Goal: Information Seeking & Learning: Learn about a topic

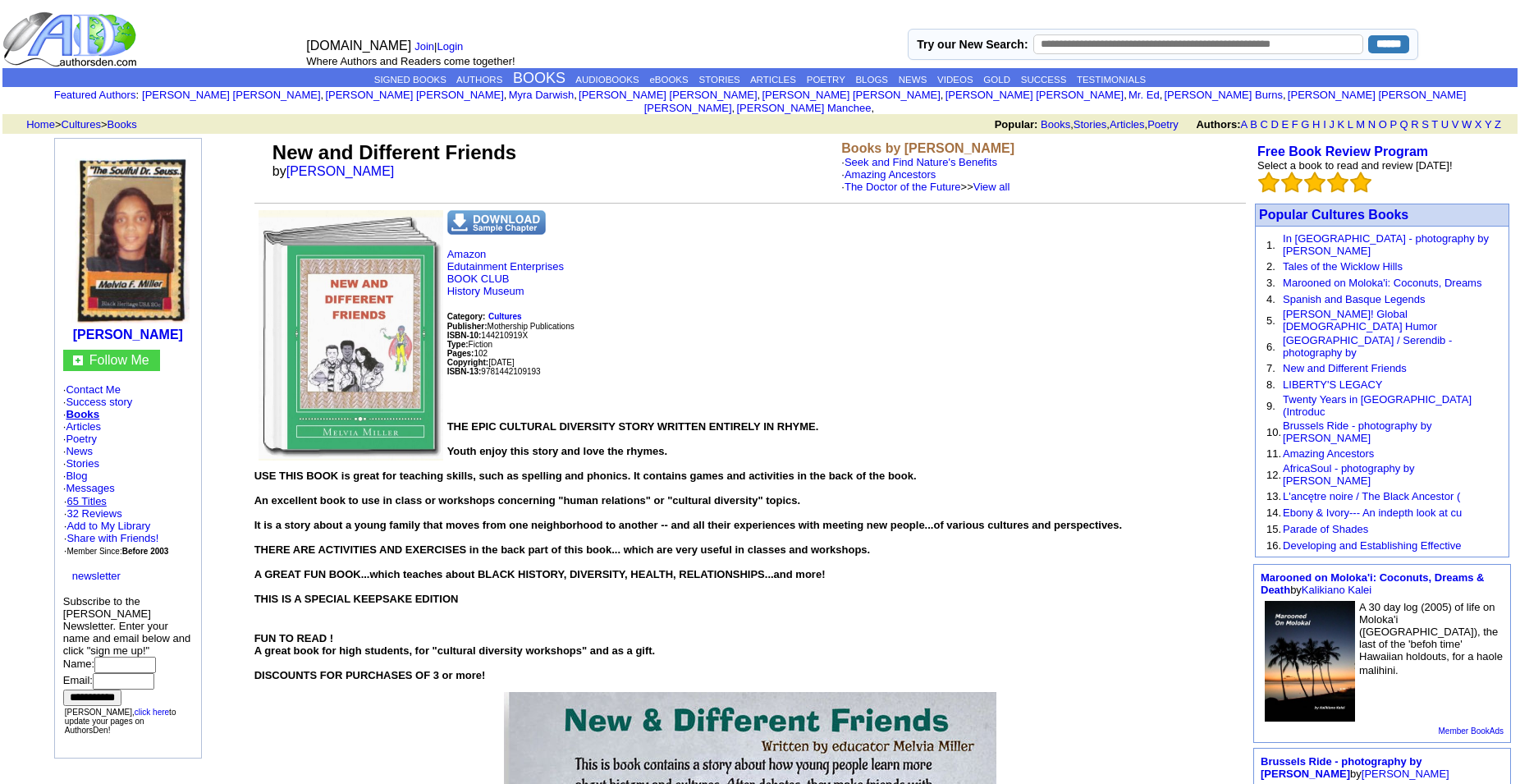
click at [91, 501] on link "65 Titles" at bounding box center [87, 501] width 39 height 13
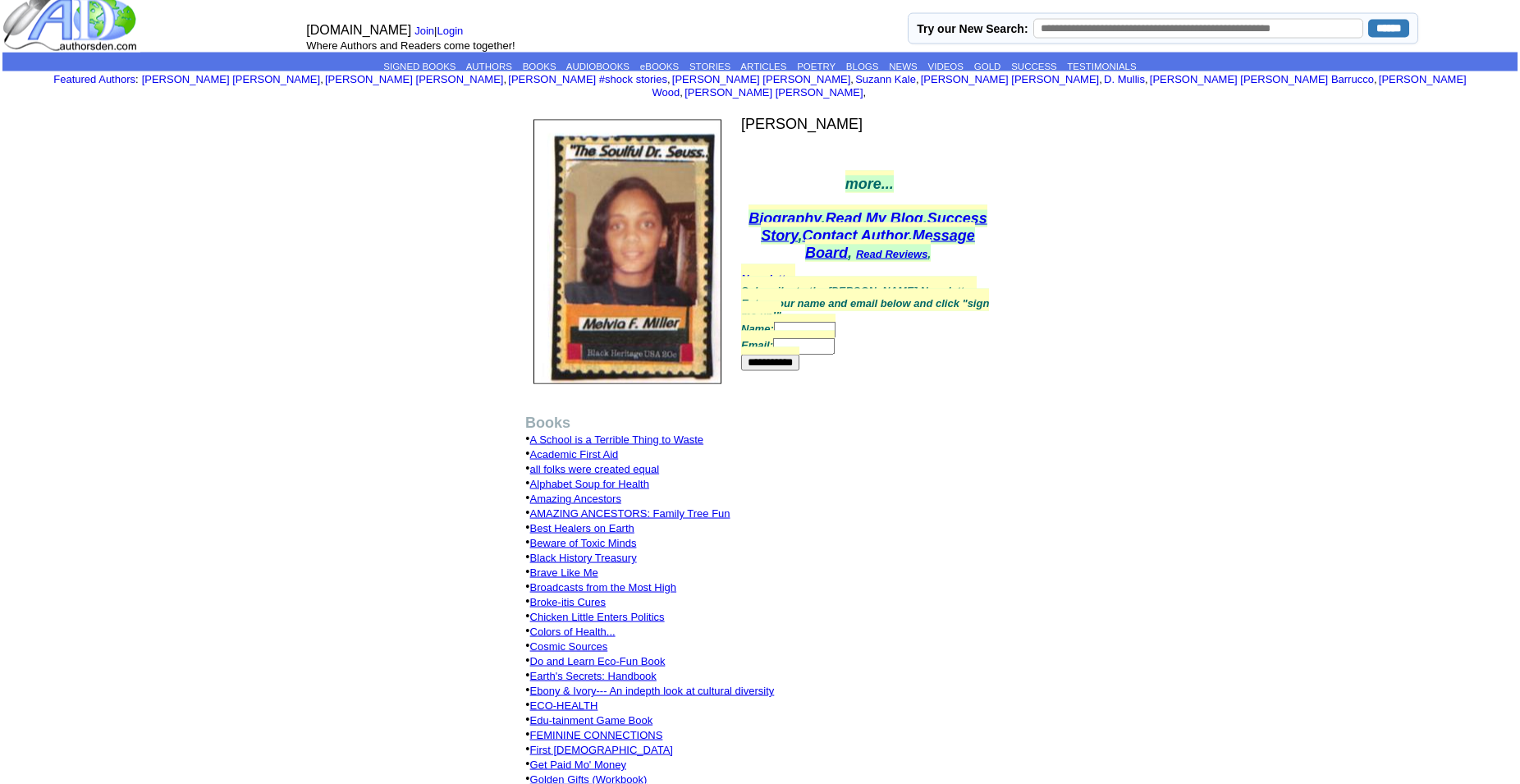
scroll to position [40, 0]
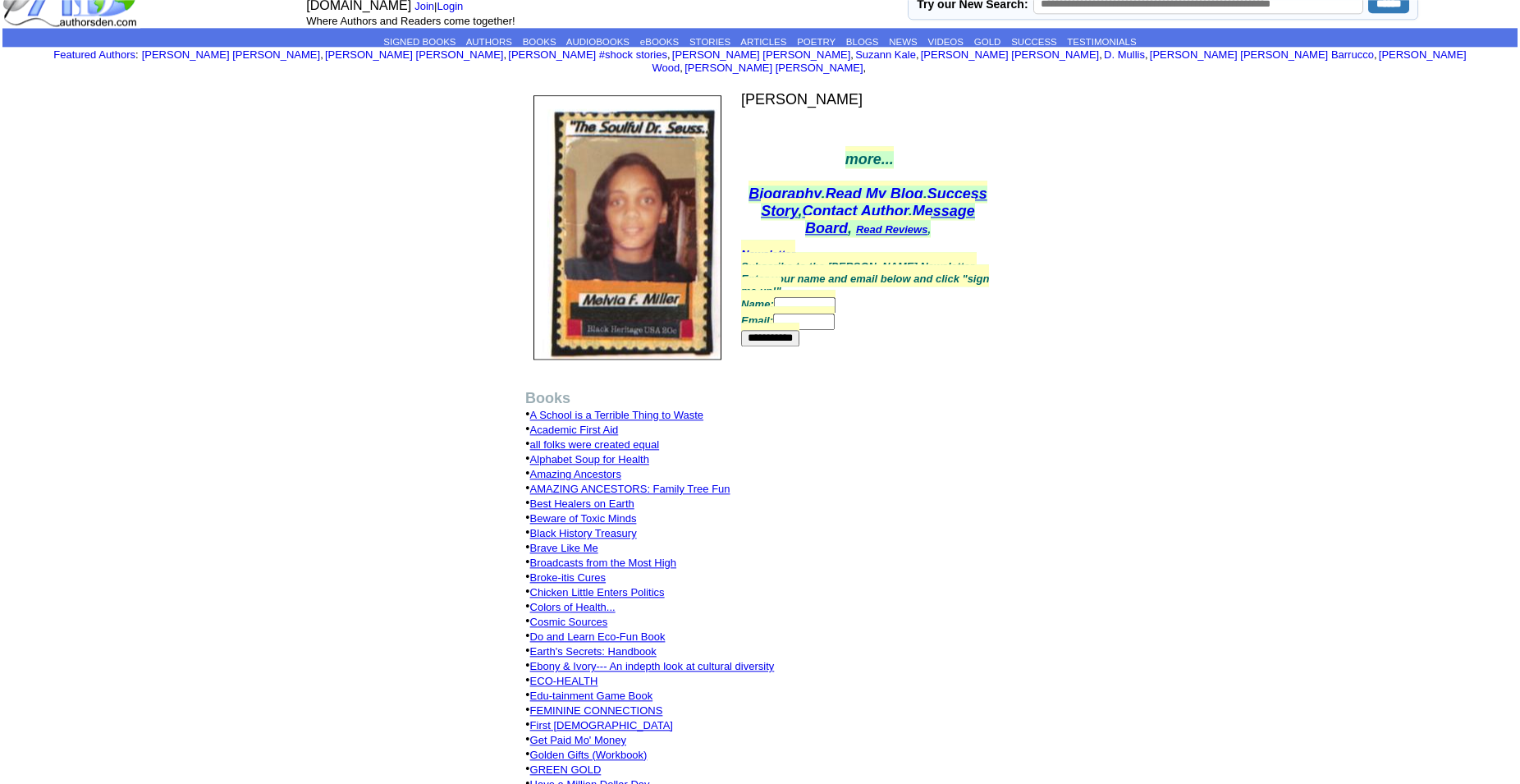
click at [636, 631] on link "Do and Learn Eco-Fun Book" at bounding box center [598, 636] width 136 height 13
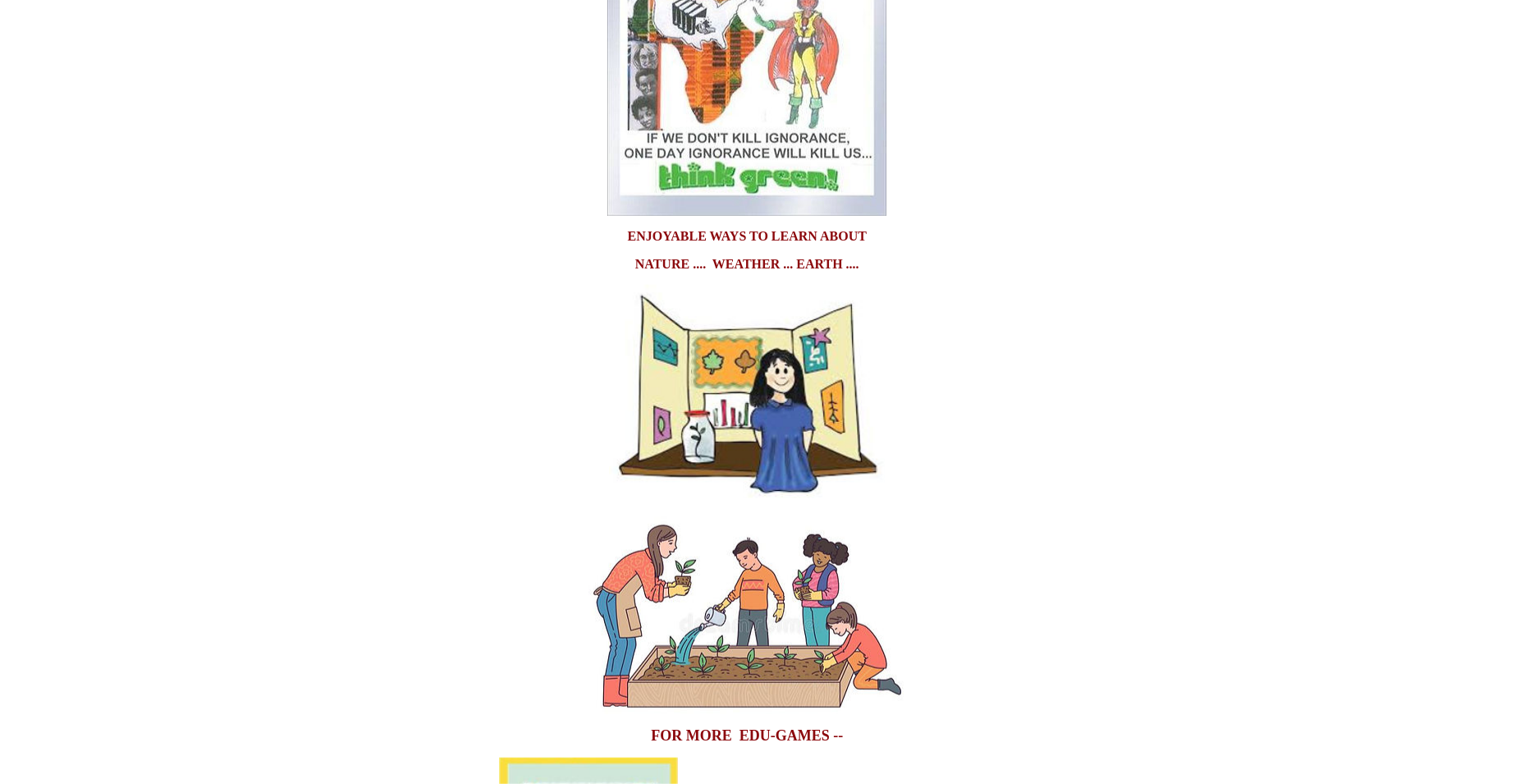
scroll to position [1215, 0]
